Goal: Ask a question

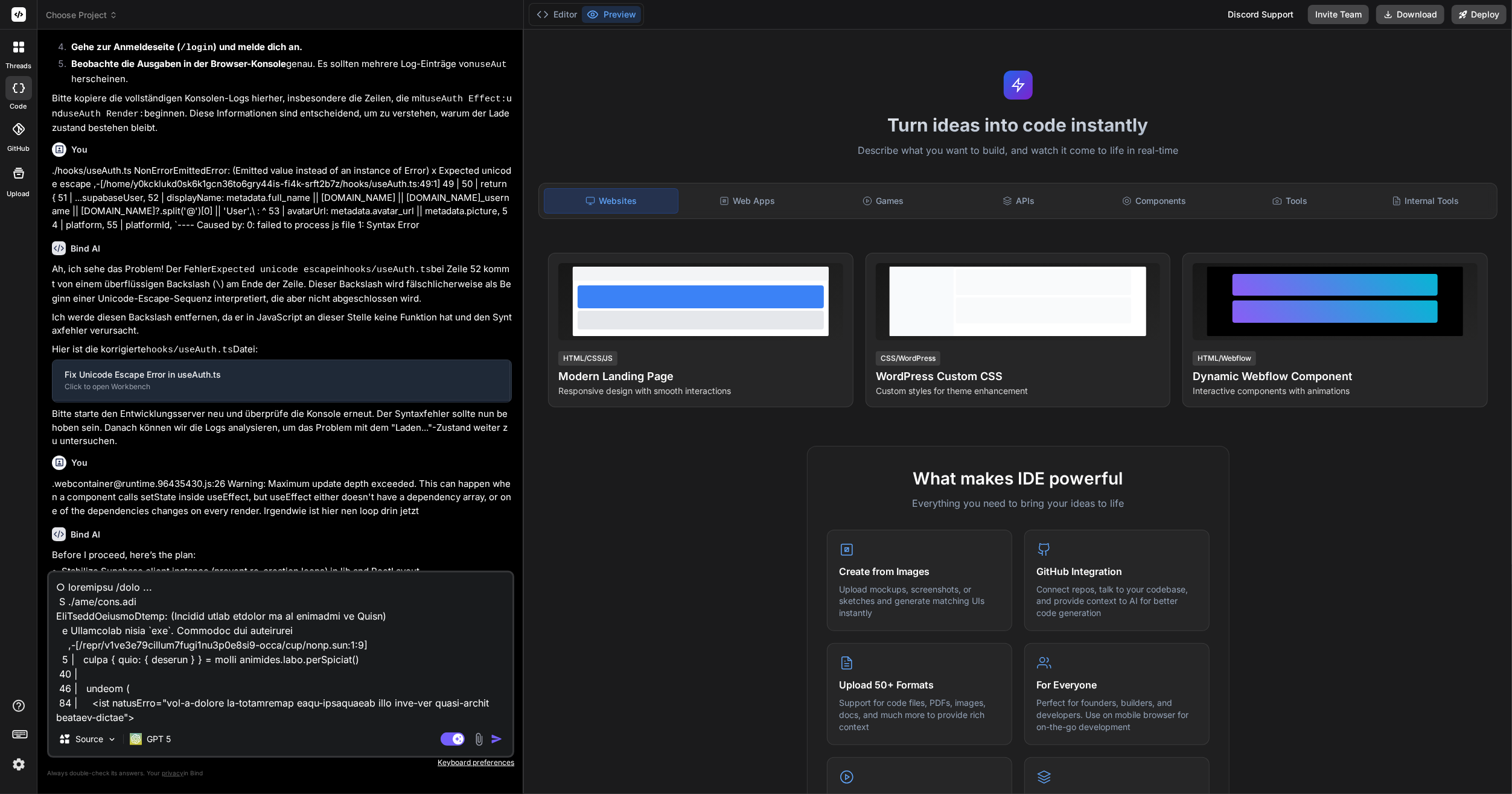
scroll to position [1626, 0]
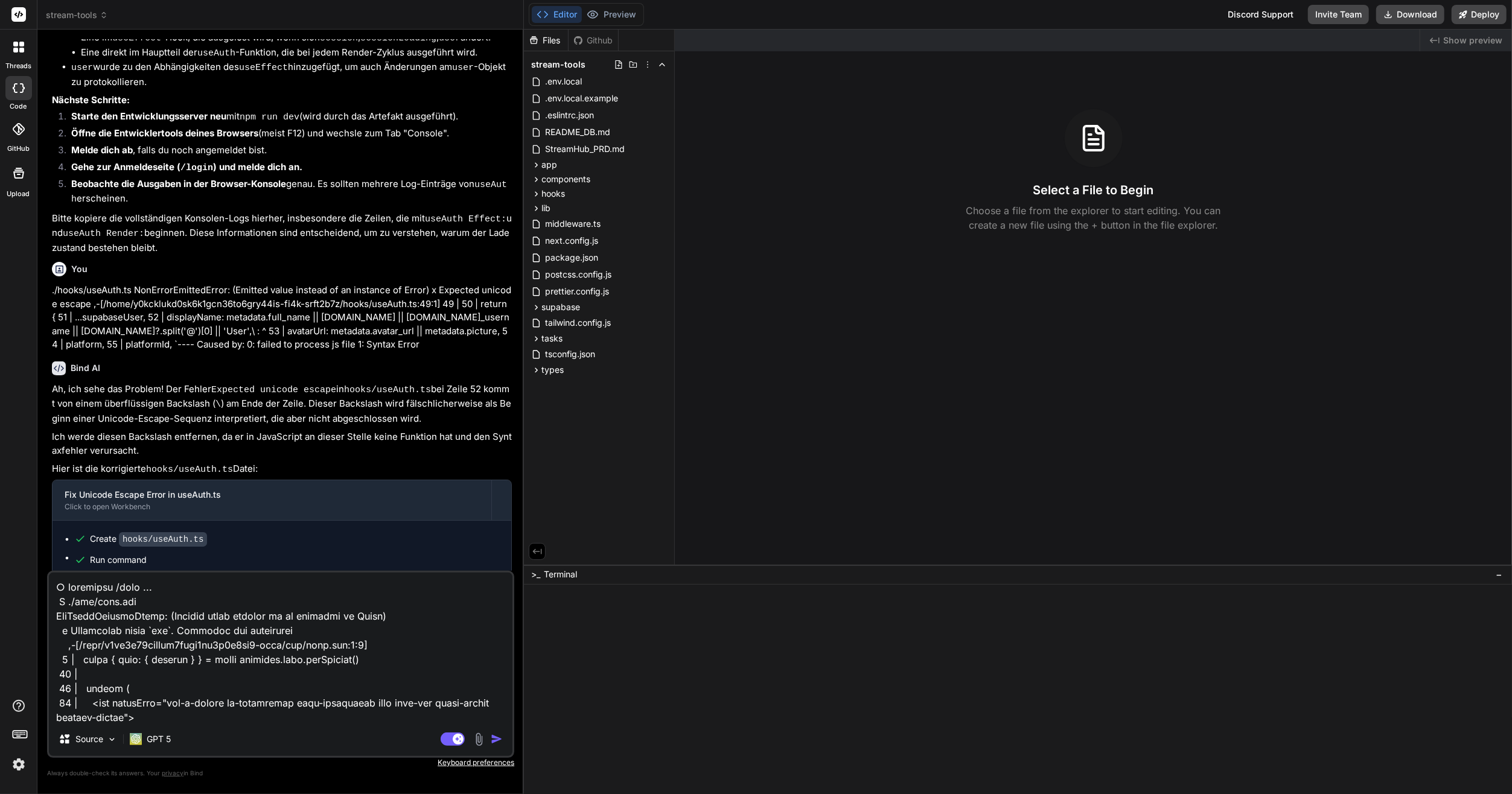
type textarea "x"
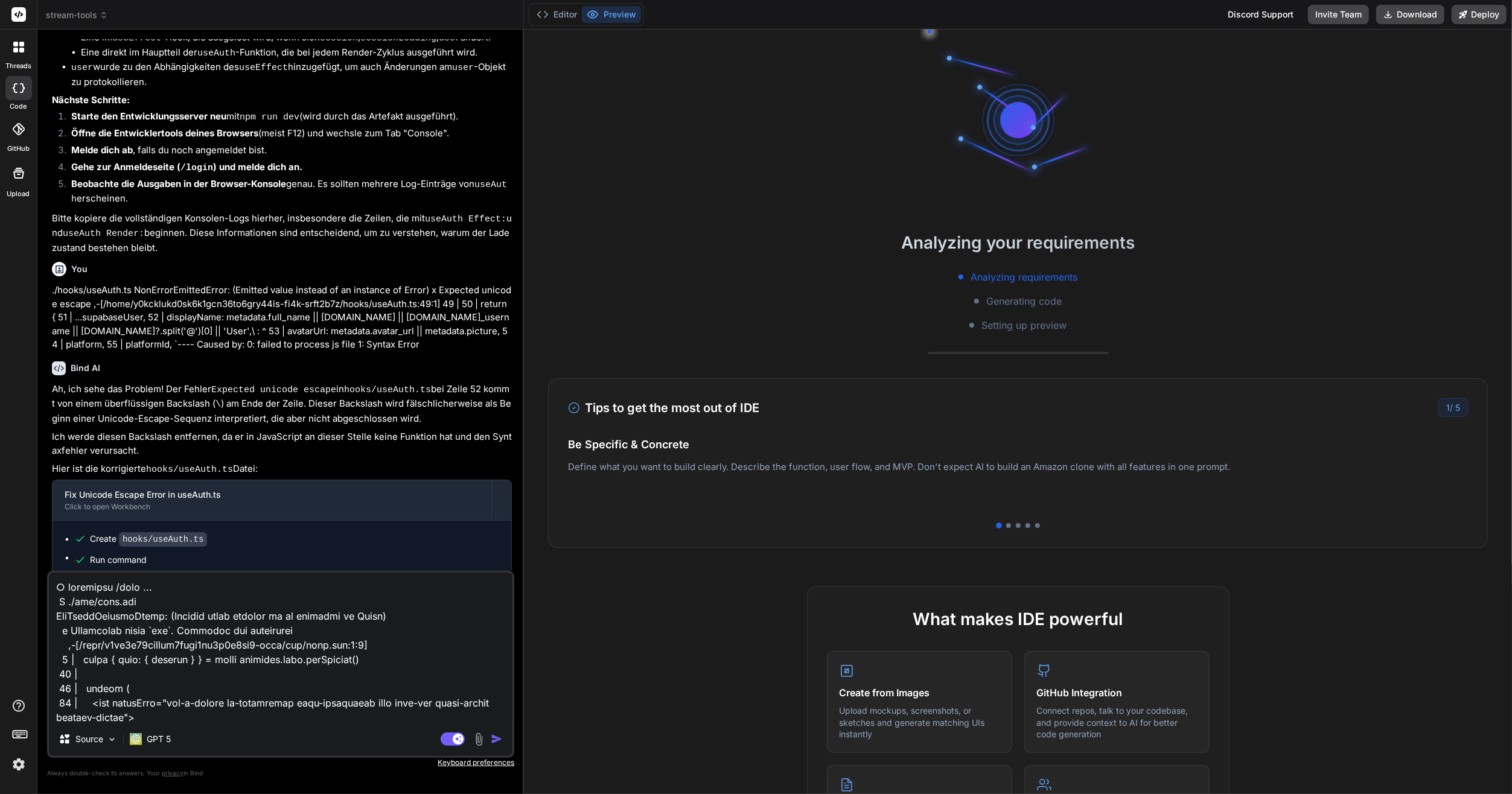
click at [258, 394] on p "Ah, ich sehe das Problem! Der Fehler Expected unicode escape in hooks/useAuth.t…" at bounding box center [282, 404] width 460 height 44
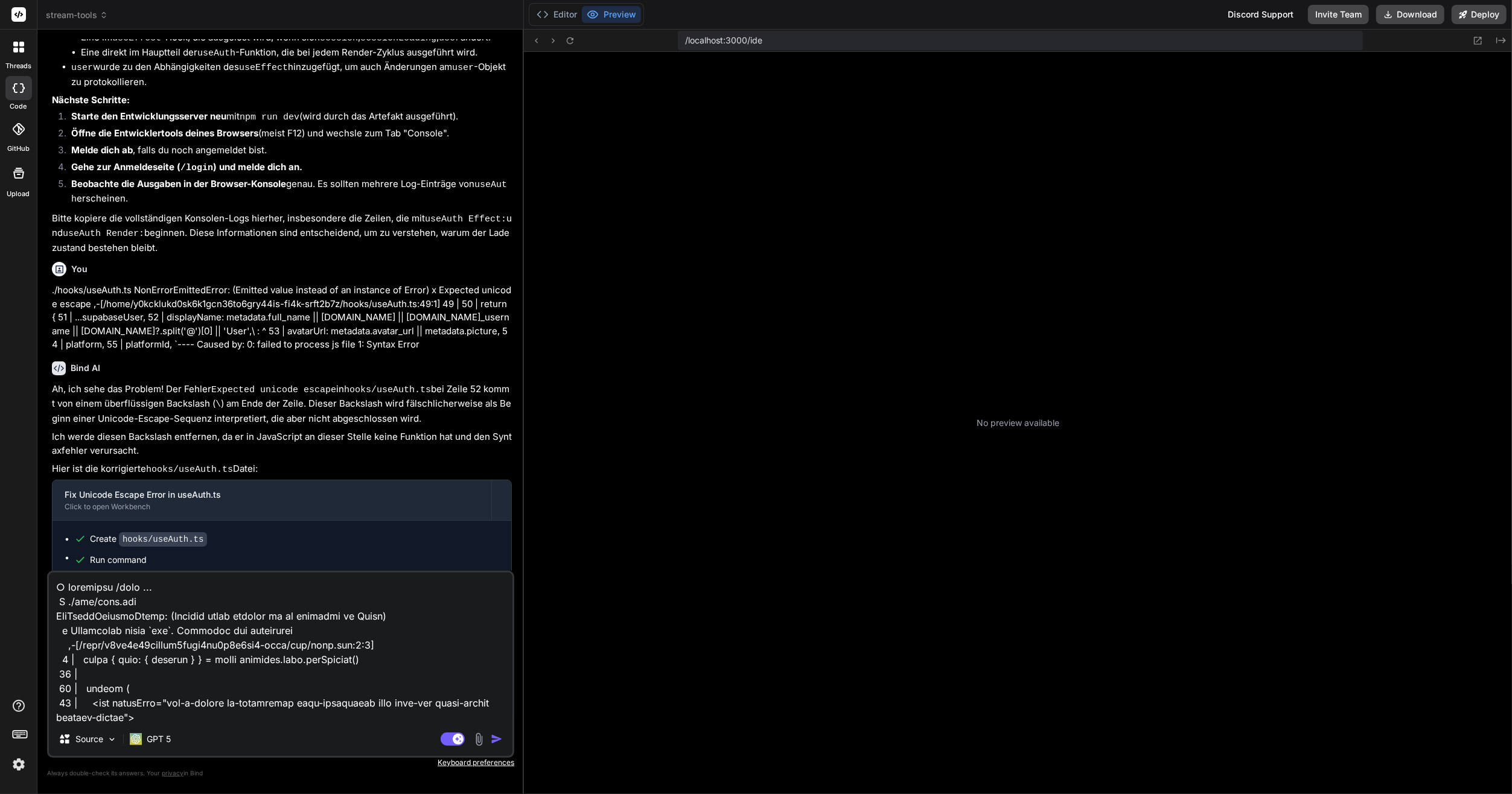
scroll to position [158, 0]
type textarea "x"
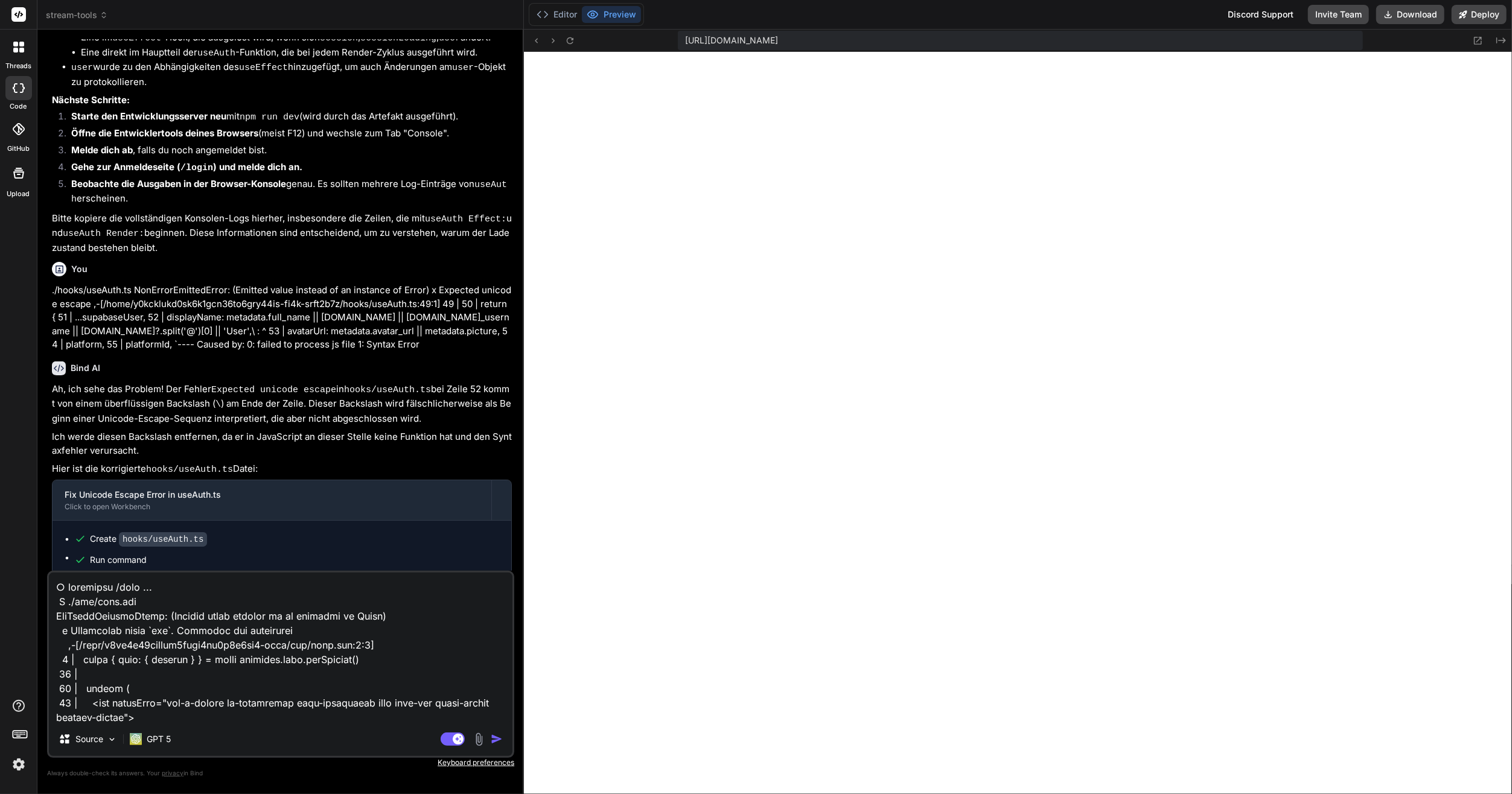
scroll to position [575, 0]
